Goal: Transaction & Acquisition: Purchase product/service

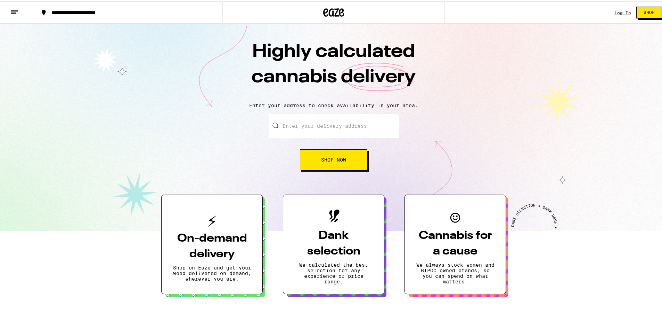
click at [617, 9] on link "Log In" at bounding box center [623, 11] width 17 height 5
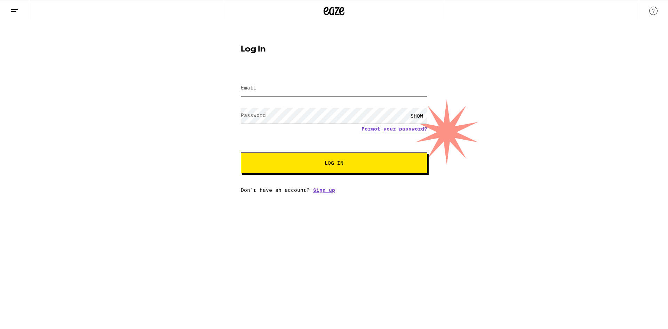
click at [268, 89] on input "Email" at bounding box center [334, 88] width 186 height 16
type input "[EMAIL_ADDRESS][DOMAIN_NAME]"
click at [351, 164] on span "Log In" at bounding box center [334, 162] width 130 height 5
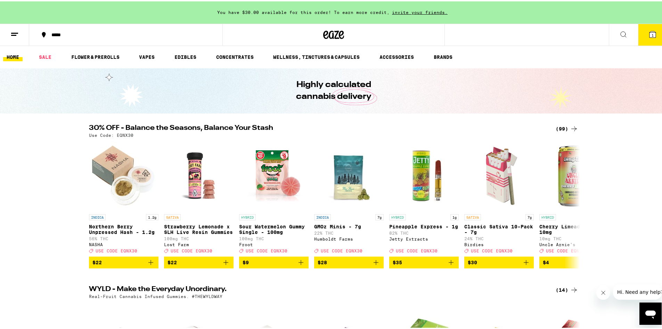
click at [18, 35] on icon at bounding box center [14, 33] width 8 height 8
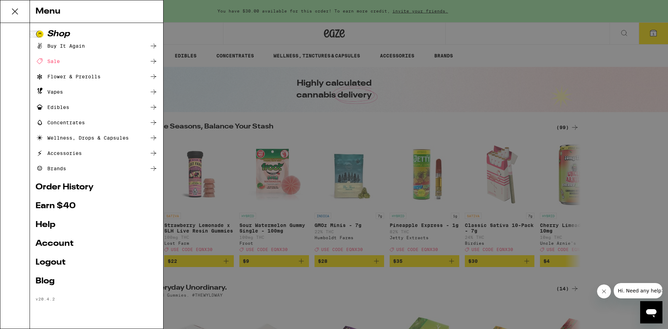
click at [65, 93] on div "Vapes" at bounding box center [96, 92] width 122 height 8
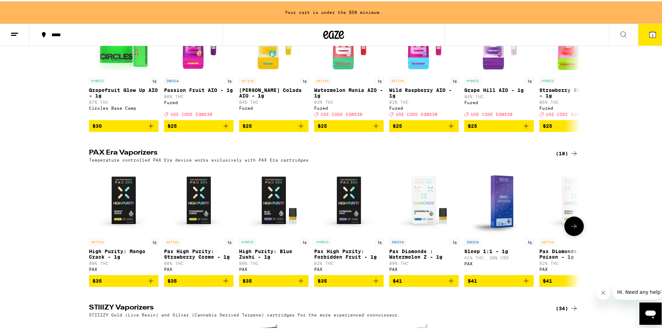
scroll to position [139, 0]
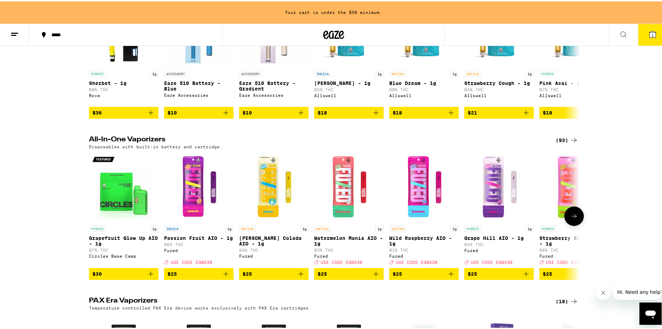
click at [573, 219] on icon at bounding box center [574, 214] width 8 height 8
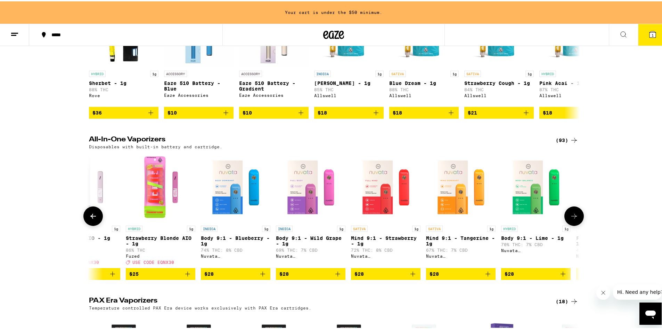
click at [573, 219] on icon at bounding box center [574, 214] width 8 height 8
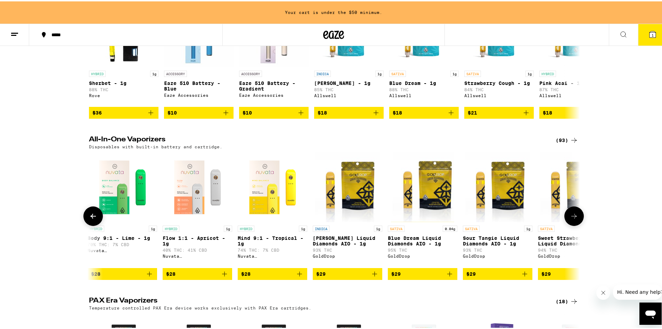
click at [573, 219] on icon at bounding box center [574, 214] width 8 height 8
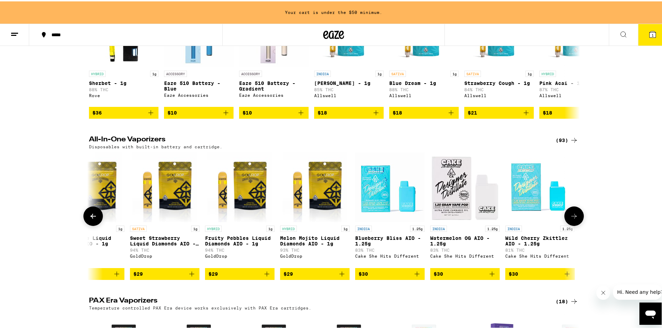
click at [573, 219] on icon at bounding box center [574, 214] width 8 height 8
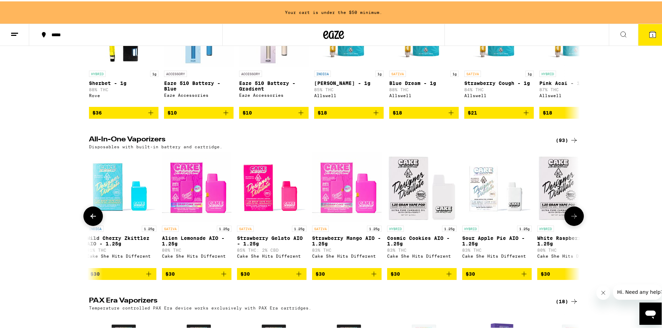
click at [573, 219] on icon at bounding box center [574, 214] width 8 height 8
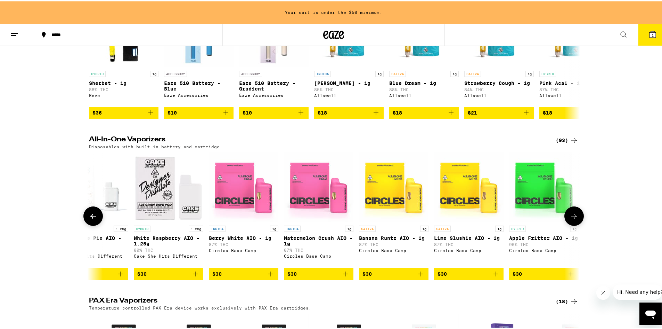
click at [573, 219] on icon at bounding box center [574, 214] width 8 height 8
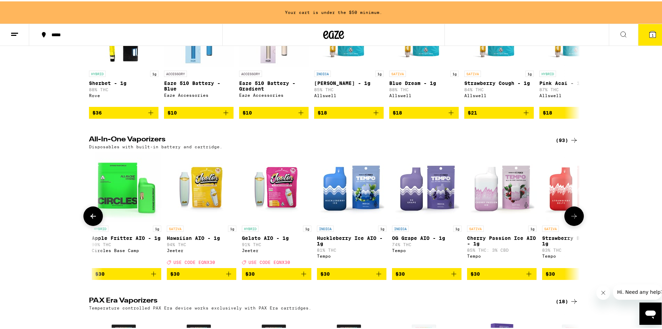
click at [573, 219] on icon at bounding box center [574, 214] width 8 height 8
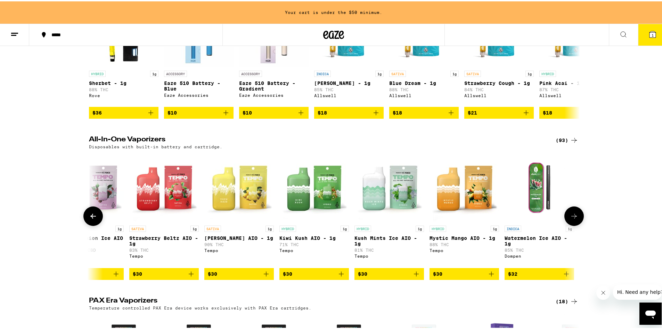
click at [573, 219] on icon at bounding box center [574, 214] width 8 height 8
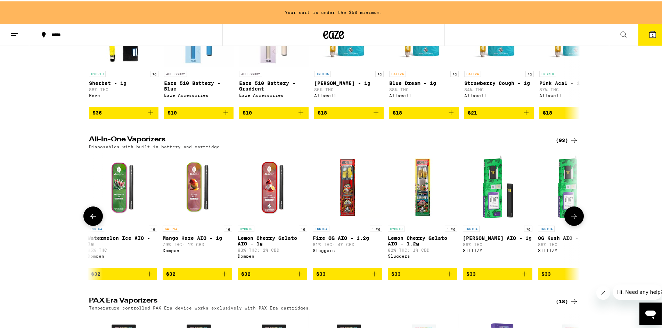
click at [573, 219] on icon at bounding box center [574, 214] width 8 height 8
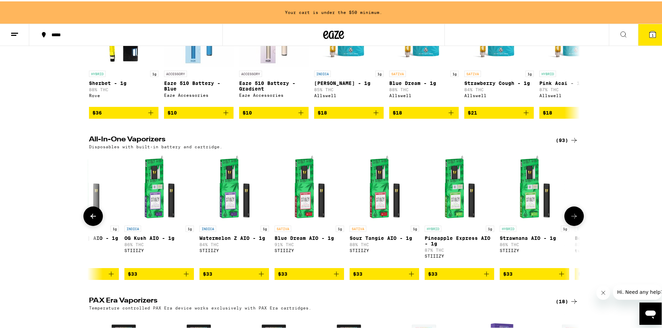
click at [573, 219] on icon at bounding box center [574, 214] width 8 height 8
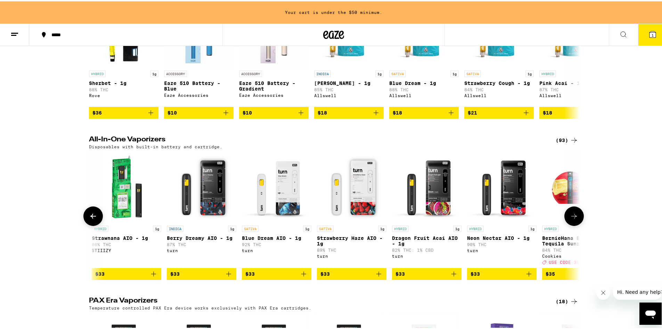
scroll to position [0, 4134]
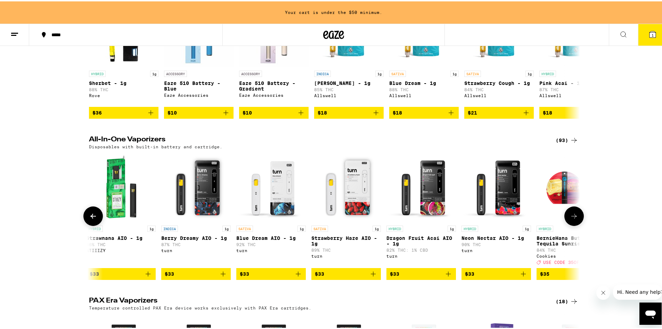
click at [265, 276] on span "$33" at bounding box center [271, 272] width 63 height 8
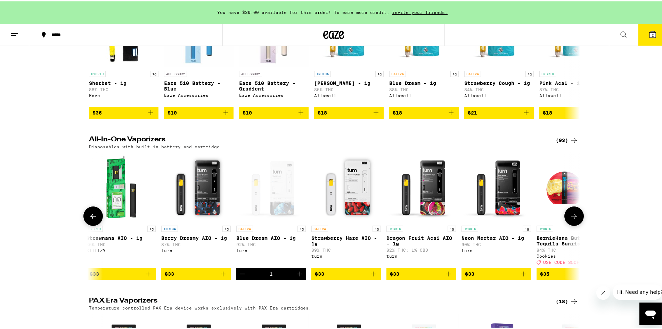
scroll to position [0, 0]
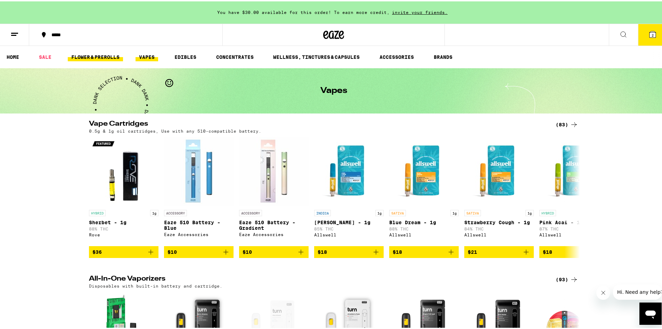
click at [94, 59] on link "FLOWER & PREROLLS" at bounding box center [95, 55] width 55 height 8
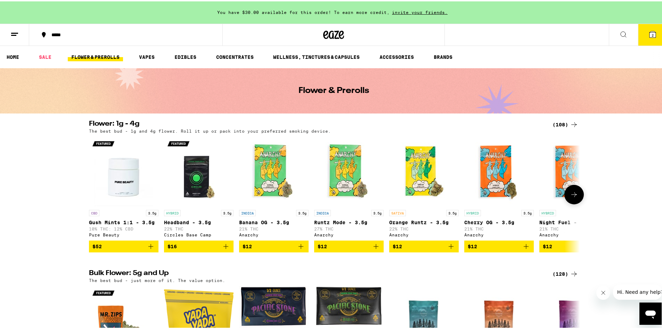
click at [572, 203] on button at bounding box center [574, 192] width 19 height 19
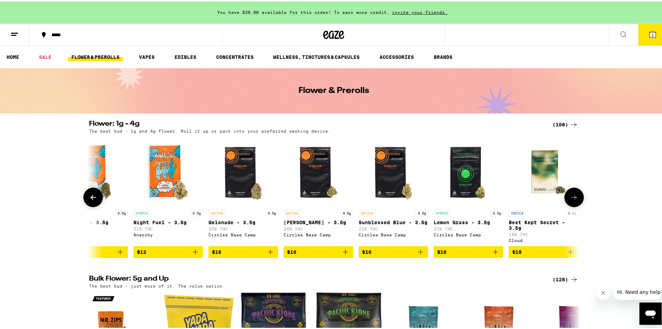
scroll to position [0, 414]
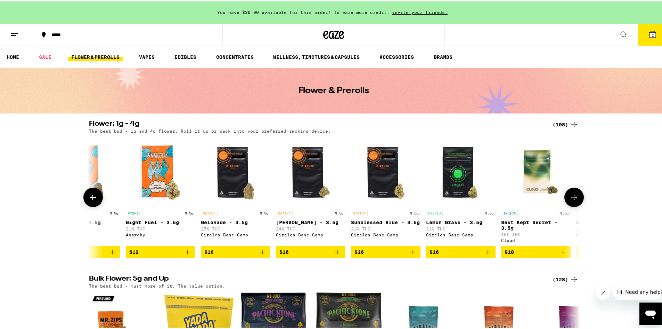
click at [574, 198] on icon at bounding box center [575, 195] width 6 height 5
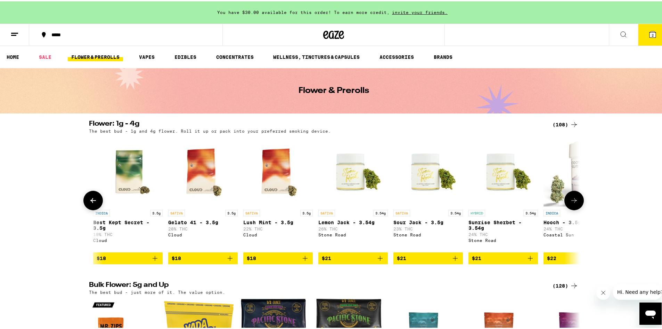
scroll to position [0, 828]
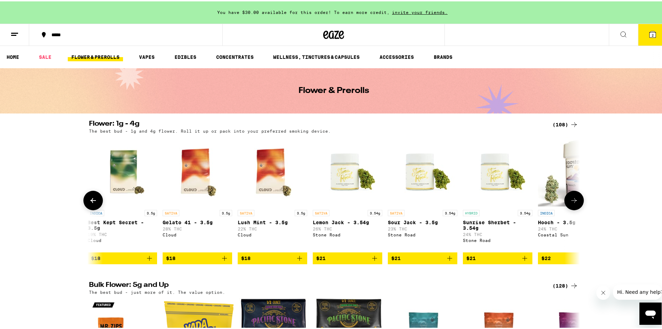
click at [574, 199] on icon at bounding box center [575, 198] width 6 height 5
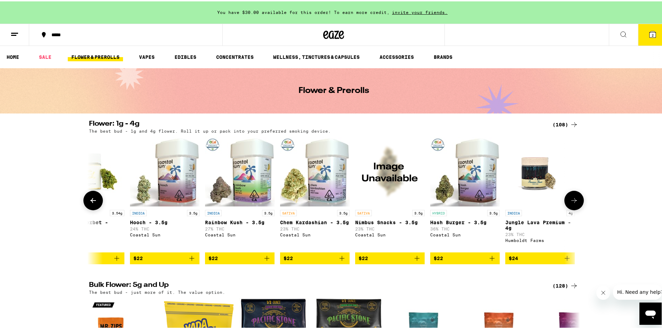
scroll to position [0, 1242]
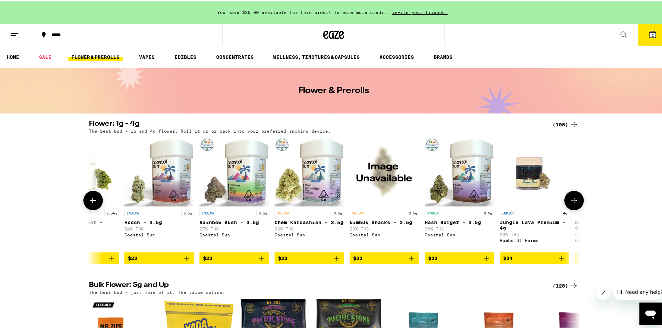
click at [91, 203] on icon at bounding box center [93, 199] width 8 height 8
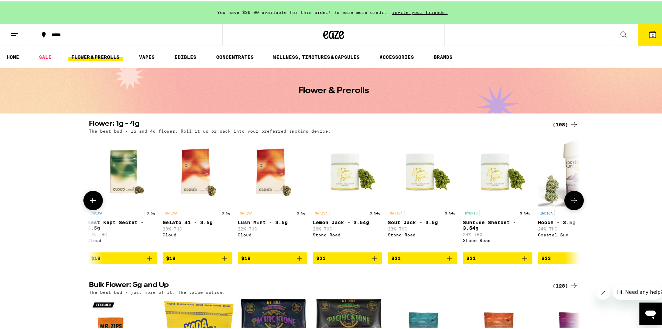
click at [91, 203] on icon at bounding box center [93, 199] width 8 height 8
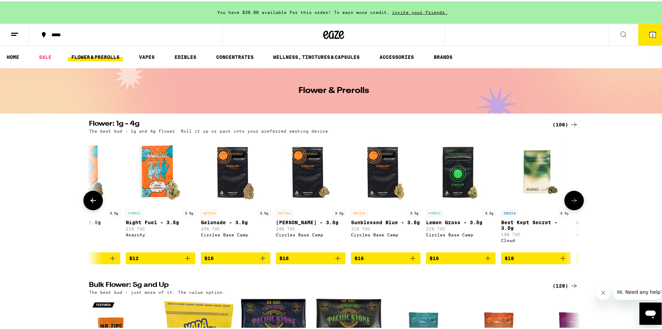
click at [91, 203] on icon at bounding box center [93, 199] width 8 height 8
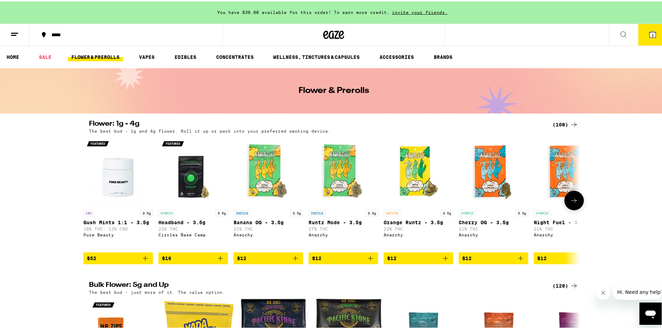
scroll to position [0, 0]
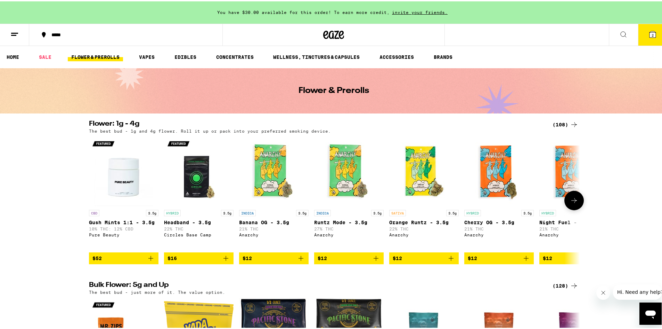
click at [574, 207] on button at bounding box center [574, 198] width 19 height 19
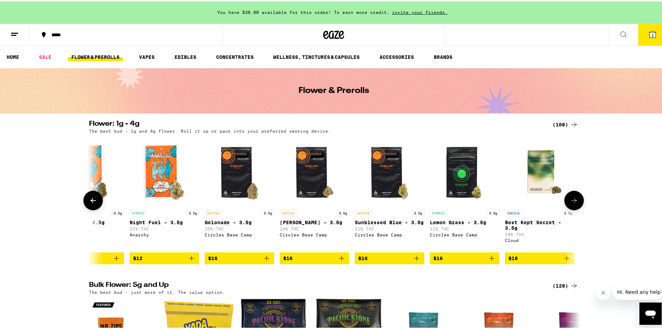
scroll to position [0, 414]
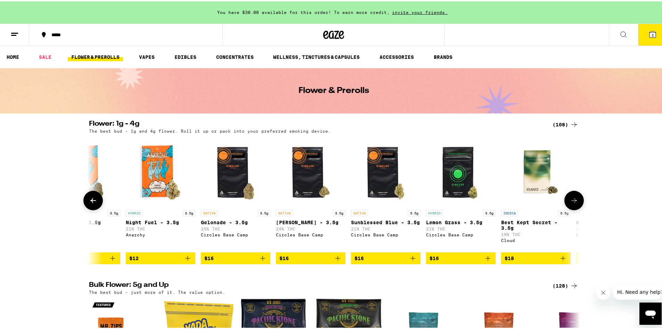
click at [574, 207] on button at bounding box center [574, 198] width 19 height 19
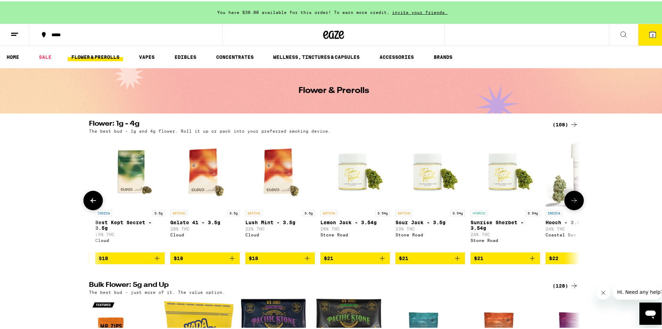
scroll to position [0, 828]
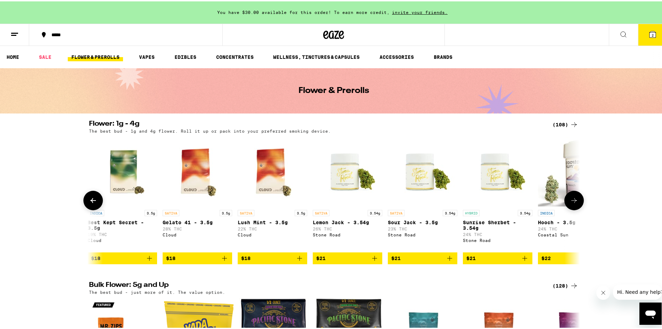
click at [574, 207] on button at bounding box center [574, 198] width 19 height 19
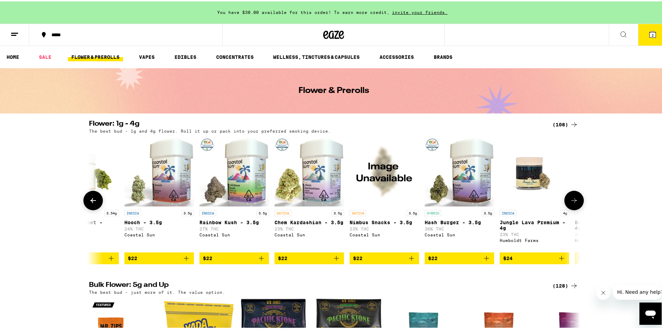
click at [574, 207] on button at bounding box center [574, 198] width 19 height 19
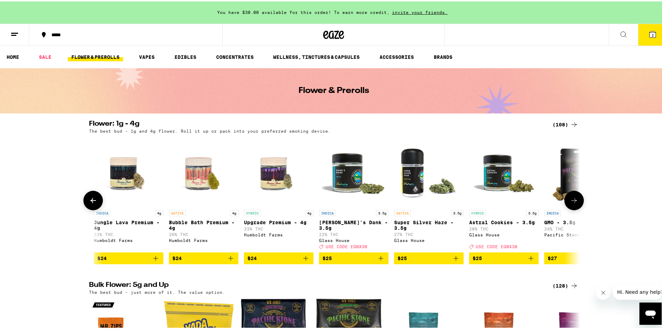
scroll to position [0, 1655]
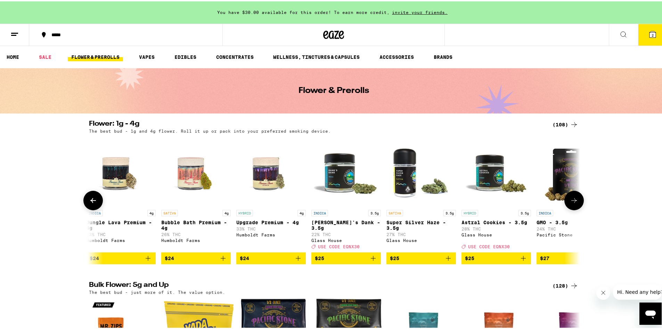
click at [574, 203] on icon at bounding box center [574, 199] width 8 height 8
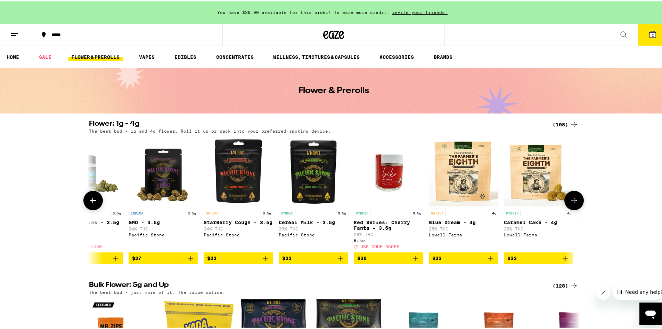
scroll to position [0, 2069]
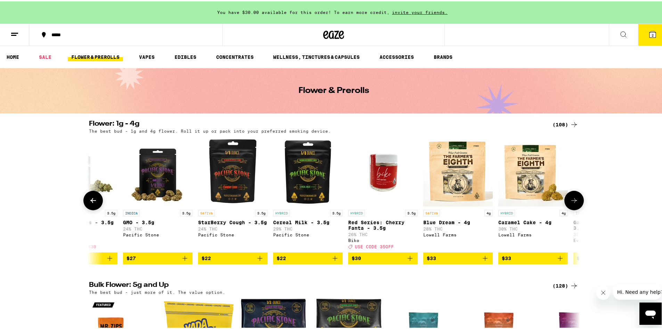
click at [574, 203] on icon at bounding box center [574, 199] width 8 height 8
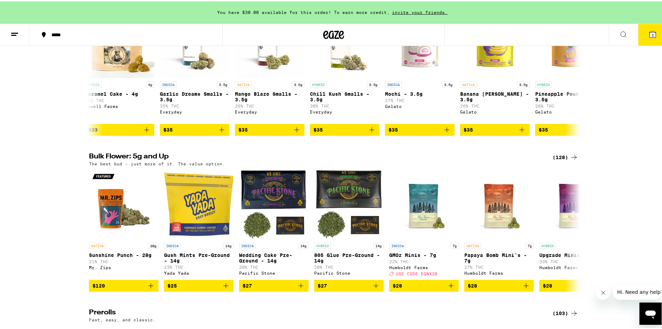
scroll to position [139, 0]
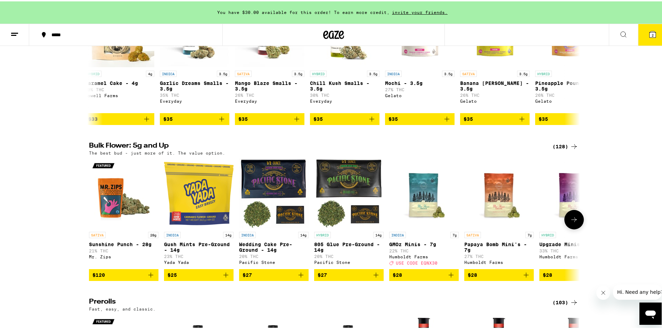
click at [571, 222] on icon at bounding box center [574, 218] width 8 height 8
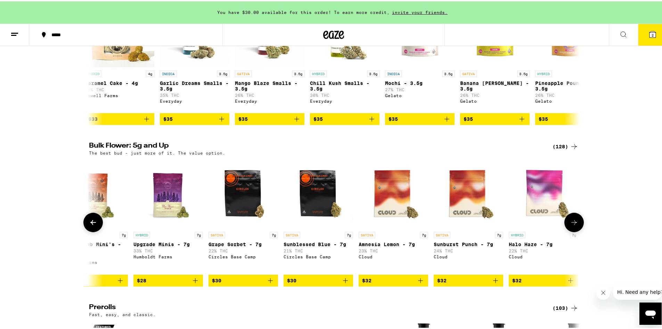
scroll to position [0, 414]
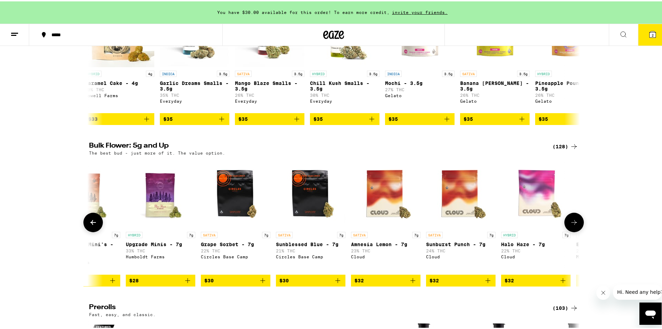
click at [572, 224] on button at bounding box center [574, 220] width 19 height 19
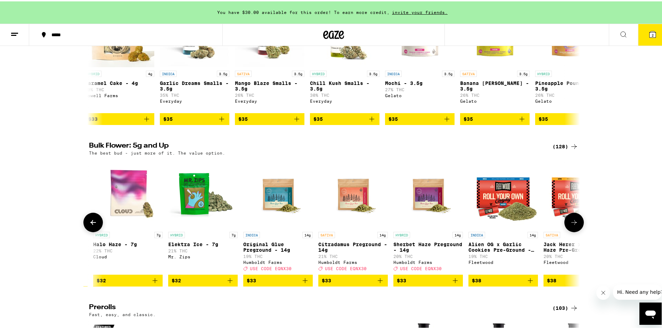
scroll to position [0, 828]
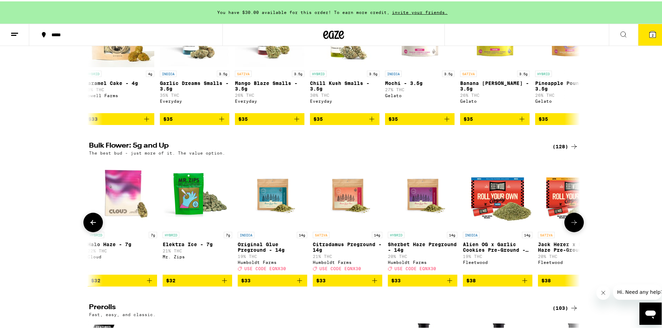
click at [94, 225] on icon at bounding box center [93, 221] width 8 height 8
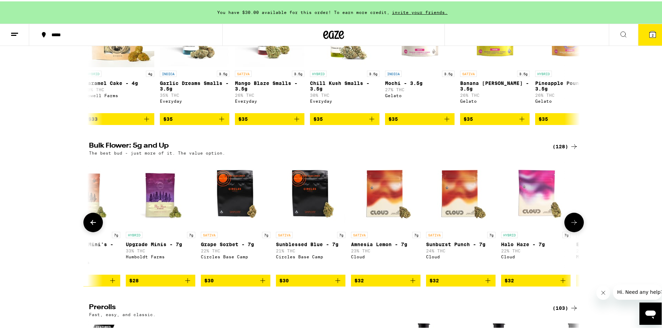
click at [94, 225] on icon at bounding box center [93, 221] width 8 height 8
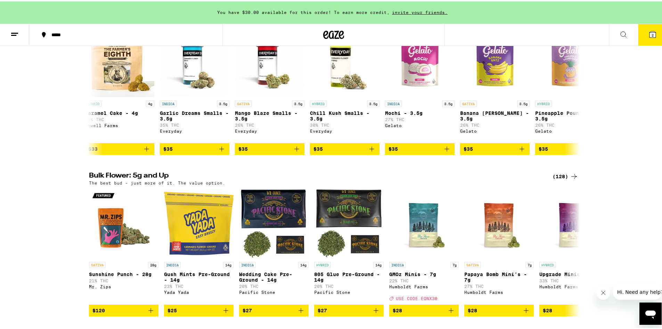
scroll to position [70, 0]
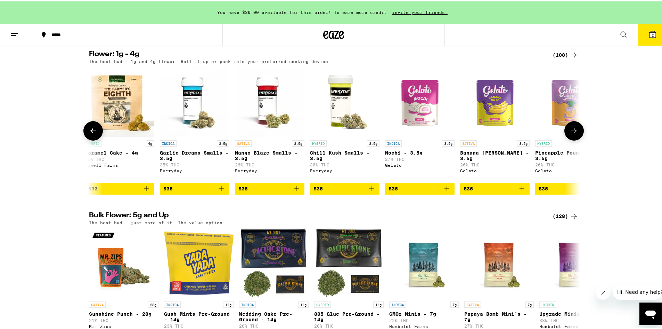
click at [83, 134] on button at bounding box center [92, 129] width 19 height 19
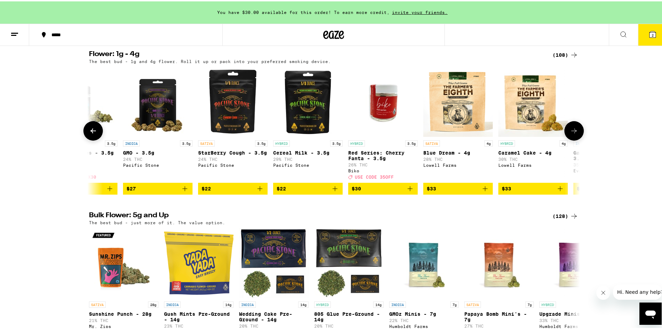
click at [83, 134] on button at bounding box center [92, 129] width 19 height 19
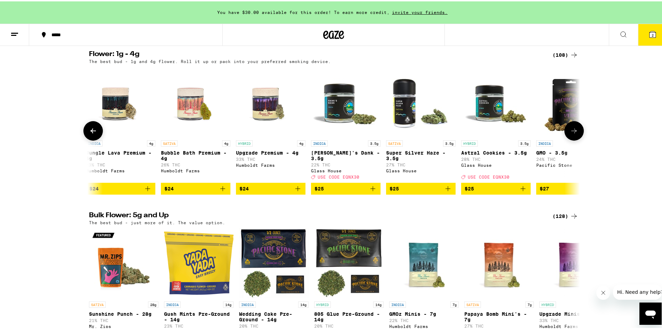
scroll to position [0, 1655]
click at [83, 134] on button at bounding box center [92, 129] width 19 height 19
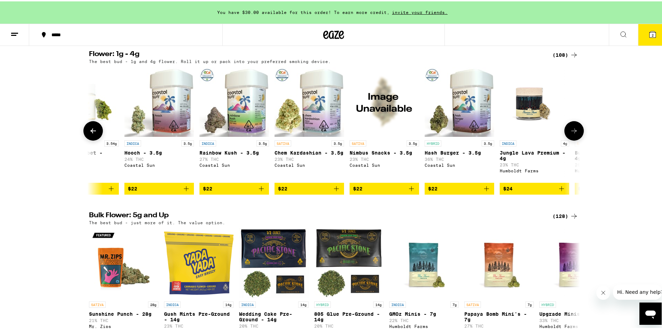
click at [83, 134] on button at bounding box center [92, 129] width 19 height 19
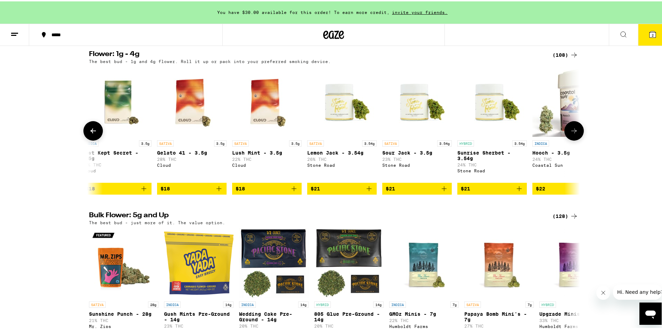
scroll to position [0, 828]
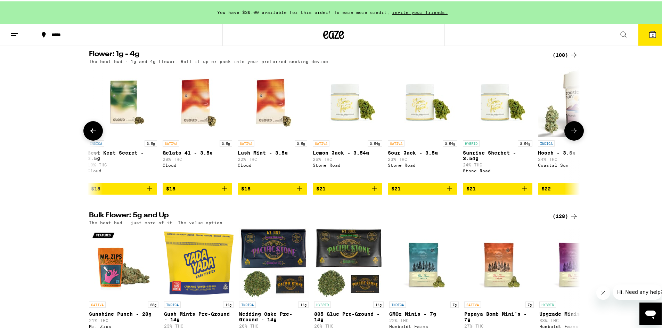
click at [83, 134] on button at bounding box center [92, 129] width 19 height 19
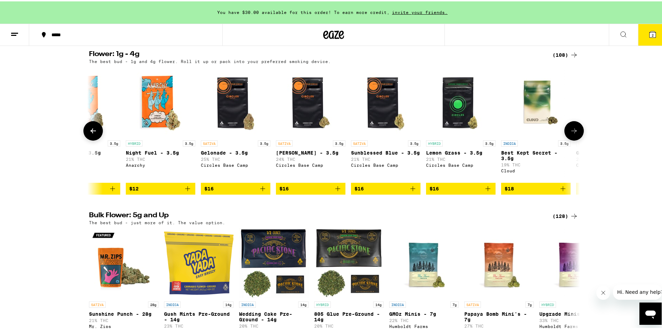
click at [83, 134] on button at bounding box center [92, 129] width 19 height 19
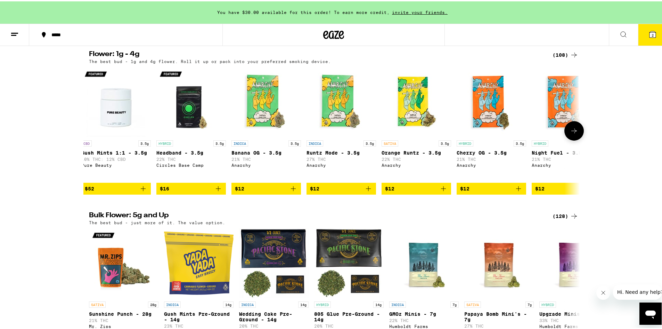
scroll to position [0, 0]
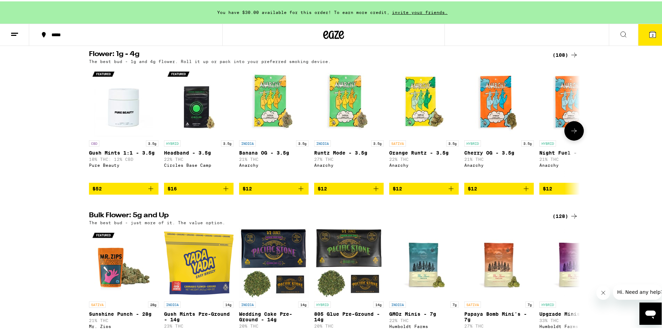
click at [300, 191] on icon "Add to bag" at bounding box center [301, 187] width 8 height 8
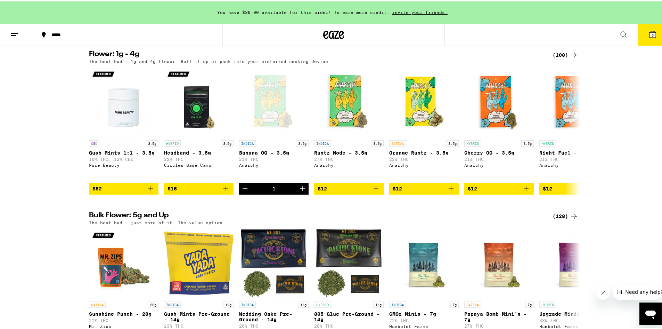
click at [19, 34] on button at bounding box center [14, 34] width 29 height 22
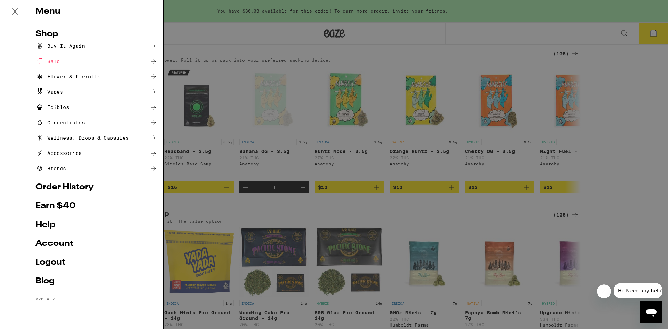
click at [64, 58] on div "Sale" at bounding box center [96, 61] width 122 height 8
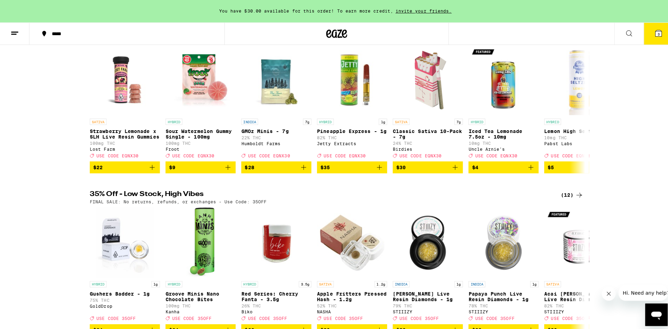
scroll to position [28, 0]
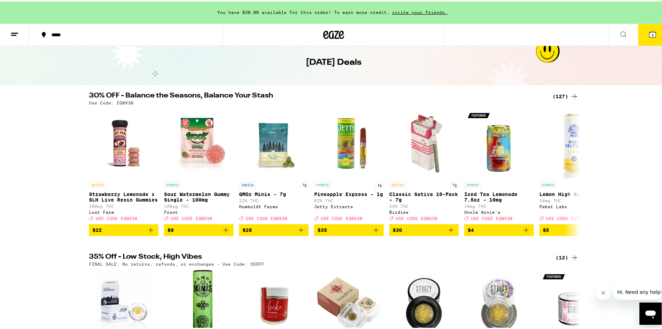
click at [651, 34] on icon at bounding box center [653, 33] width 8 height 8
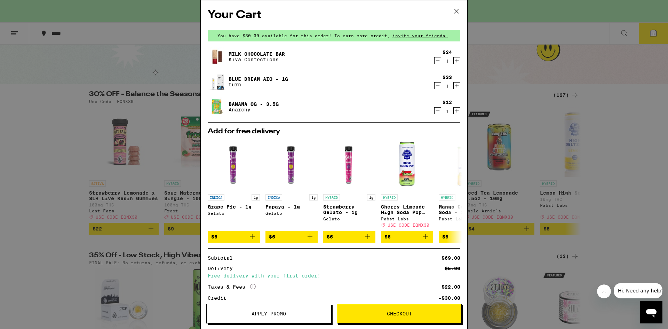
click at [219, 60] on img at bounding box center [217, 56] width 19 height 19
click at [243, 52] on link "Milk Chocolate Bar" at bounding box center [256, 54] width 56 height 6
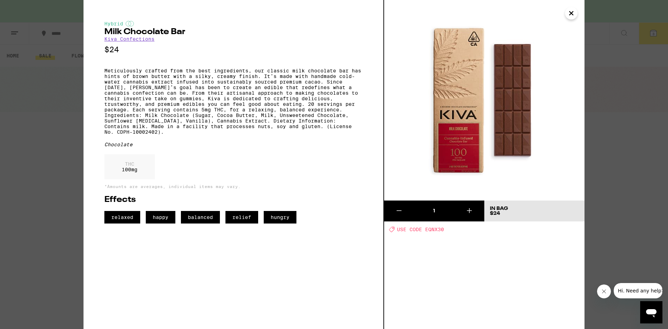
click at [573, 15] on icon "Close" at bounding box center [571, 13] width 8 height 10
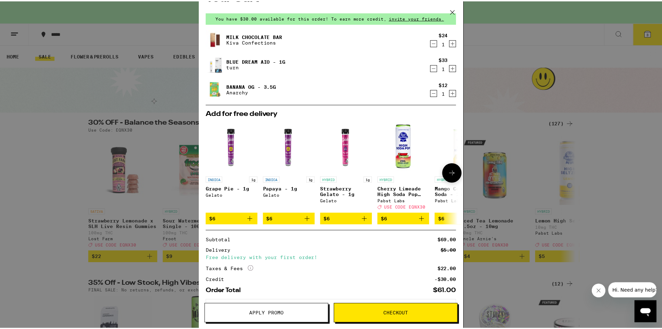
scroll to position [52, 0]
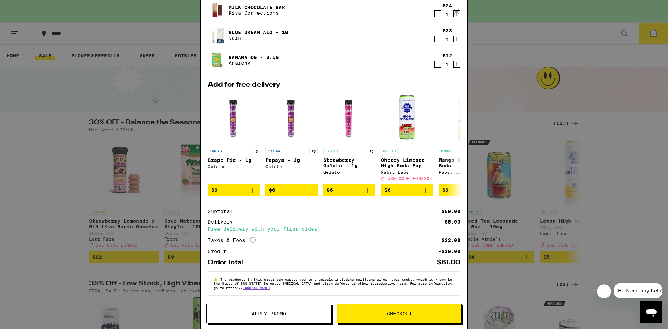
click at [407, 314] on span "Checkout" at bounding box center [399, 313] width 25 height 5
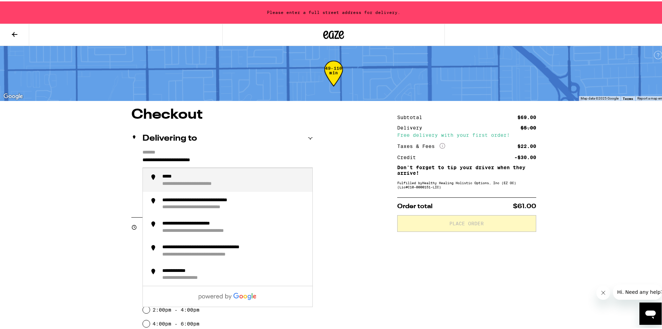
drag, startPoint x: 231, startPoint y: 162, endPoint x: 116, endPoint y: 162, distance: 115.1
click at [116, 162] on div "**********" at bounding box center [333, 314] width 501 height 417
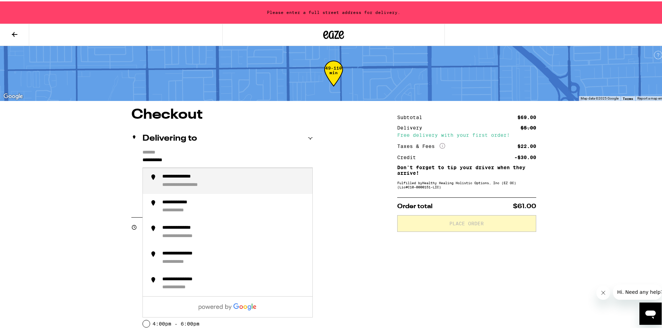
click at [288, 177] on div "**********" at bounding box center [234, 179] width 145 height 15
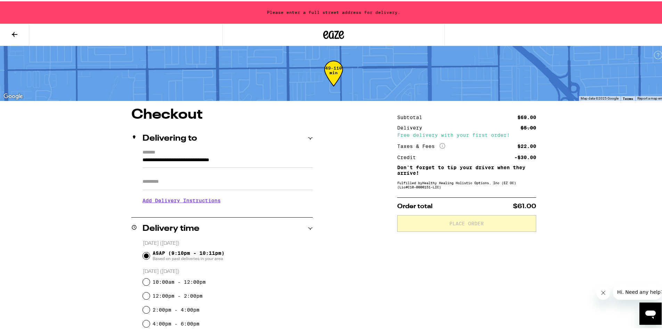
type input "**********"
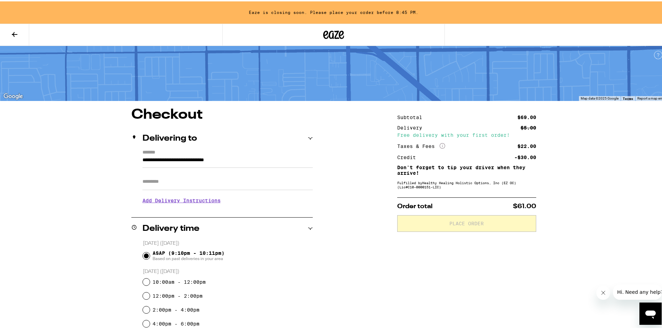
click at [275, 179] on input "Apt/Suite" at bounding box center [228, 180] width 170 height 17
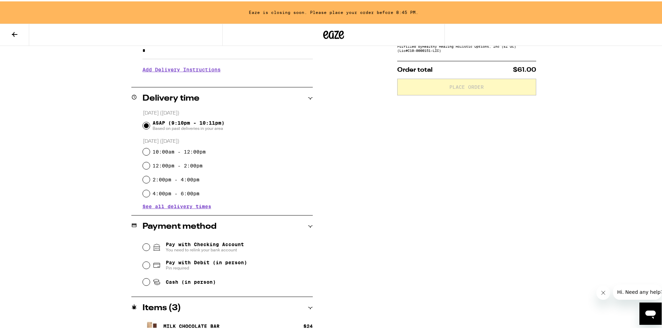
scroll to position [139, 0]
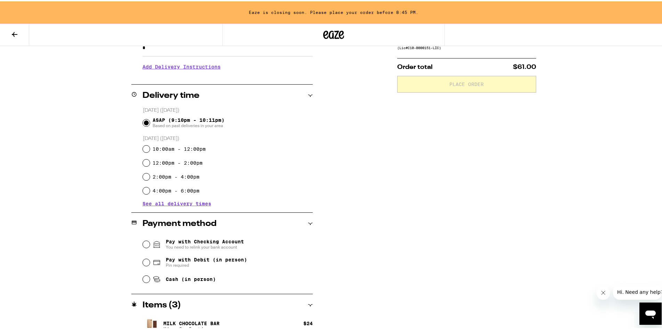
type input "*"
click at [146, 243] on input "Pay with Checking Account You need to relink your bank account" at bounding box center [146, 242] width 7 height 7
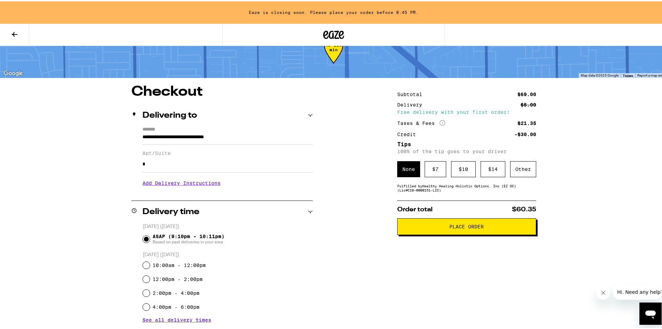
scroll to position [14, 0]
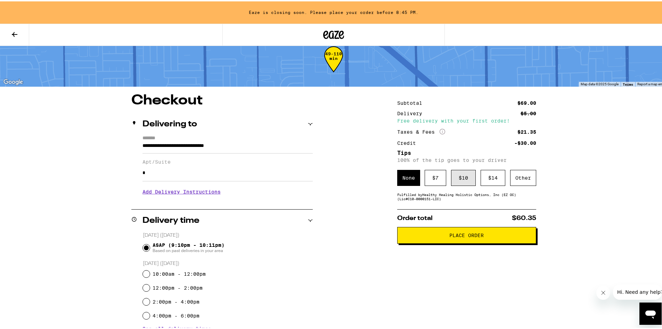
click at [457, 183] on div "$ 10" at bounding box center [463, 176] width 25 height 16
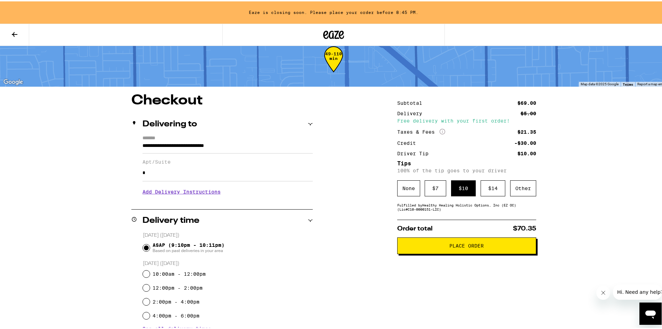
click at [498, 250] on button "Place Order" at bounding box center [466, 244] width 139 height 17
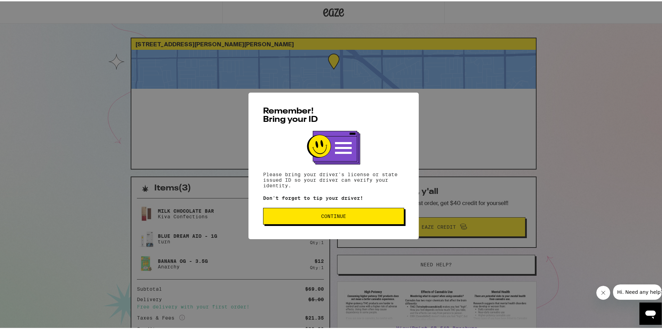
click at [337, 222] on button "Continue" at bounding box center [333, 214] width 141 height 17
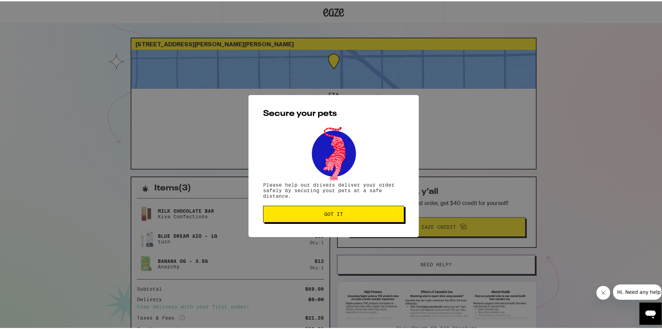
click at [356, 215] on span "Got it" at bounding box center [333, 212] width 129 height 5
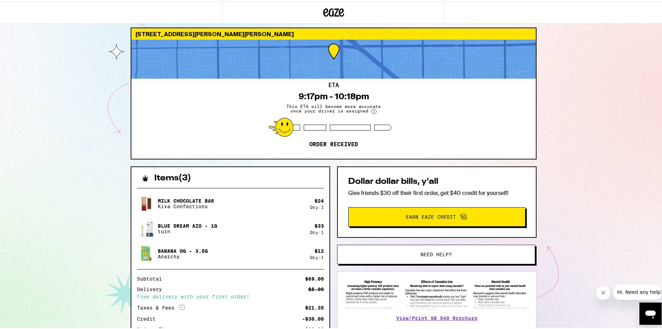
scroll to position [66, 0]
